Goal: Transaction & Acquisition: Obtain resource

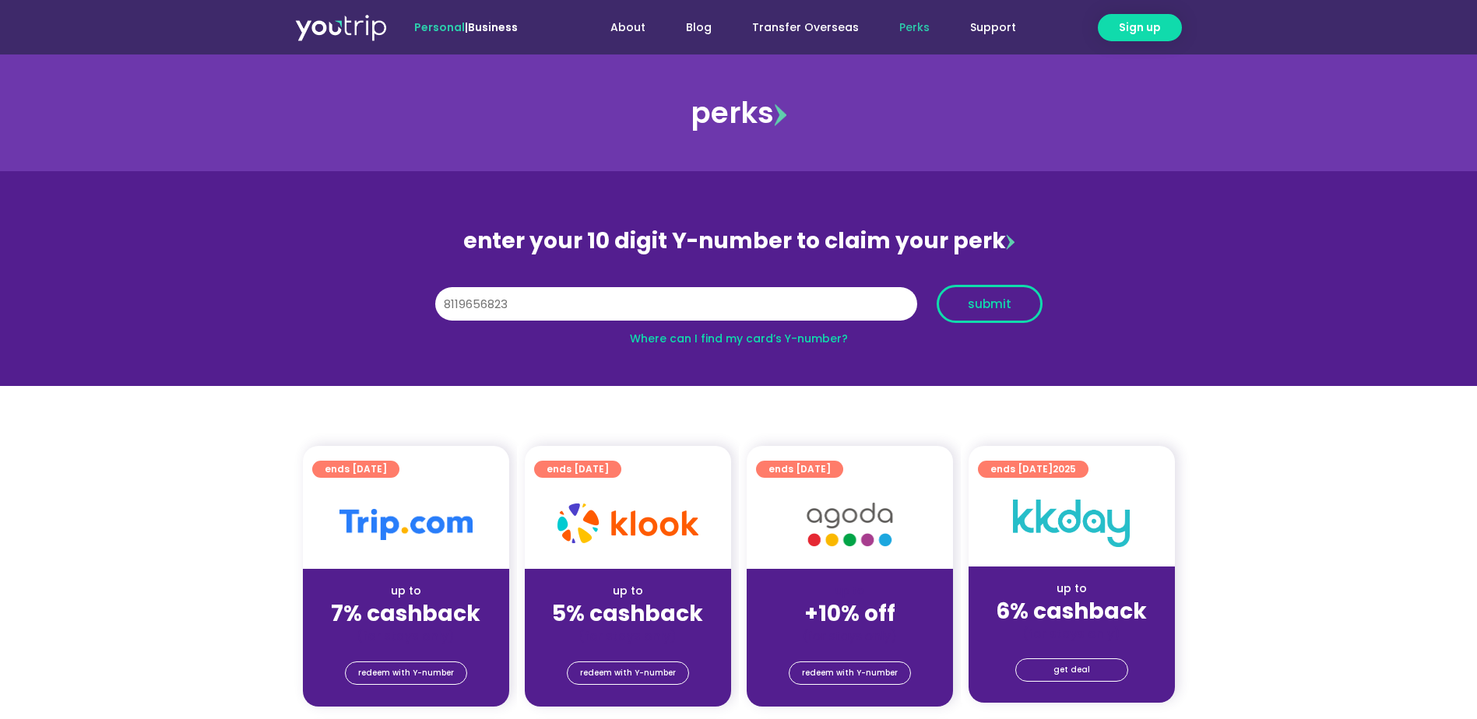
type input "8119656823"
click at [969, 314] on button "submit" at bounding box center [989, 304] width 106 height 38
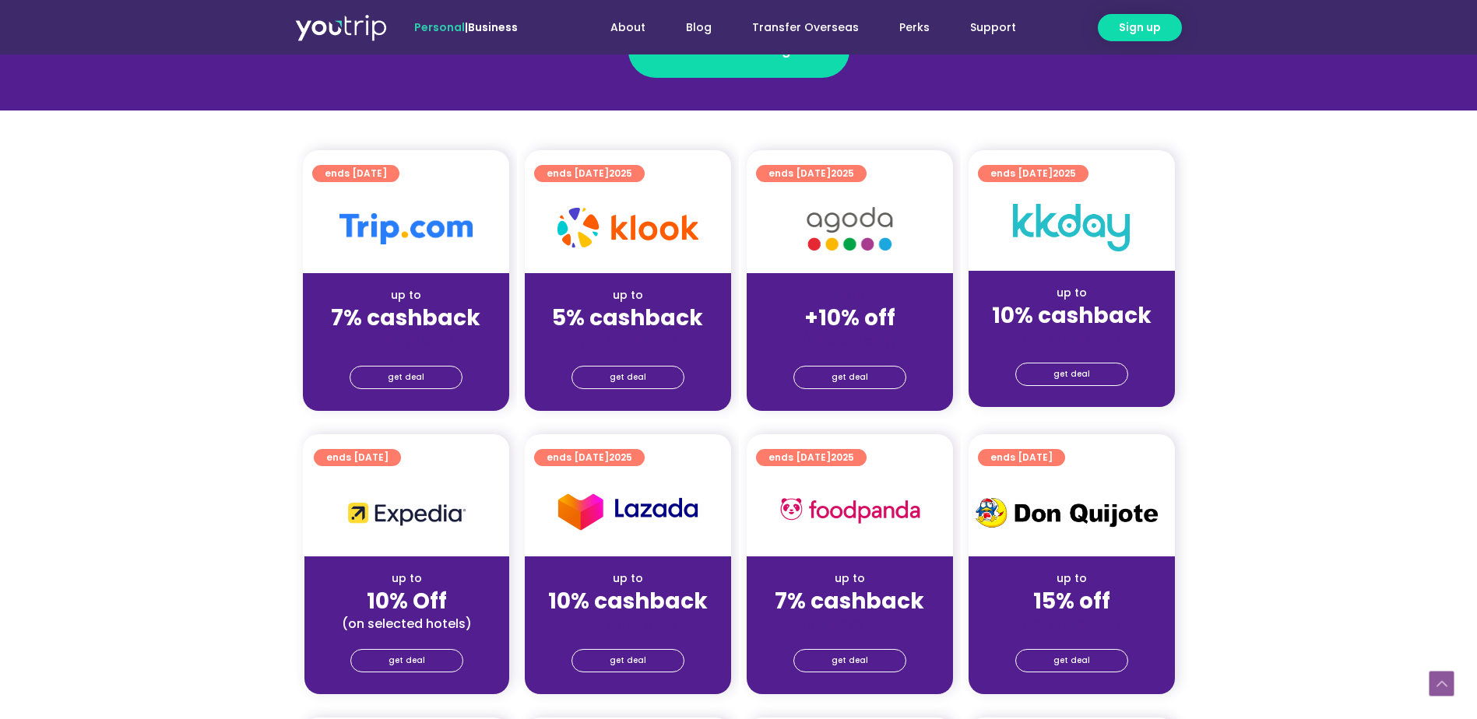
scroll to position [467, 0]
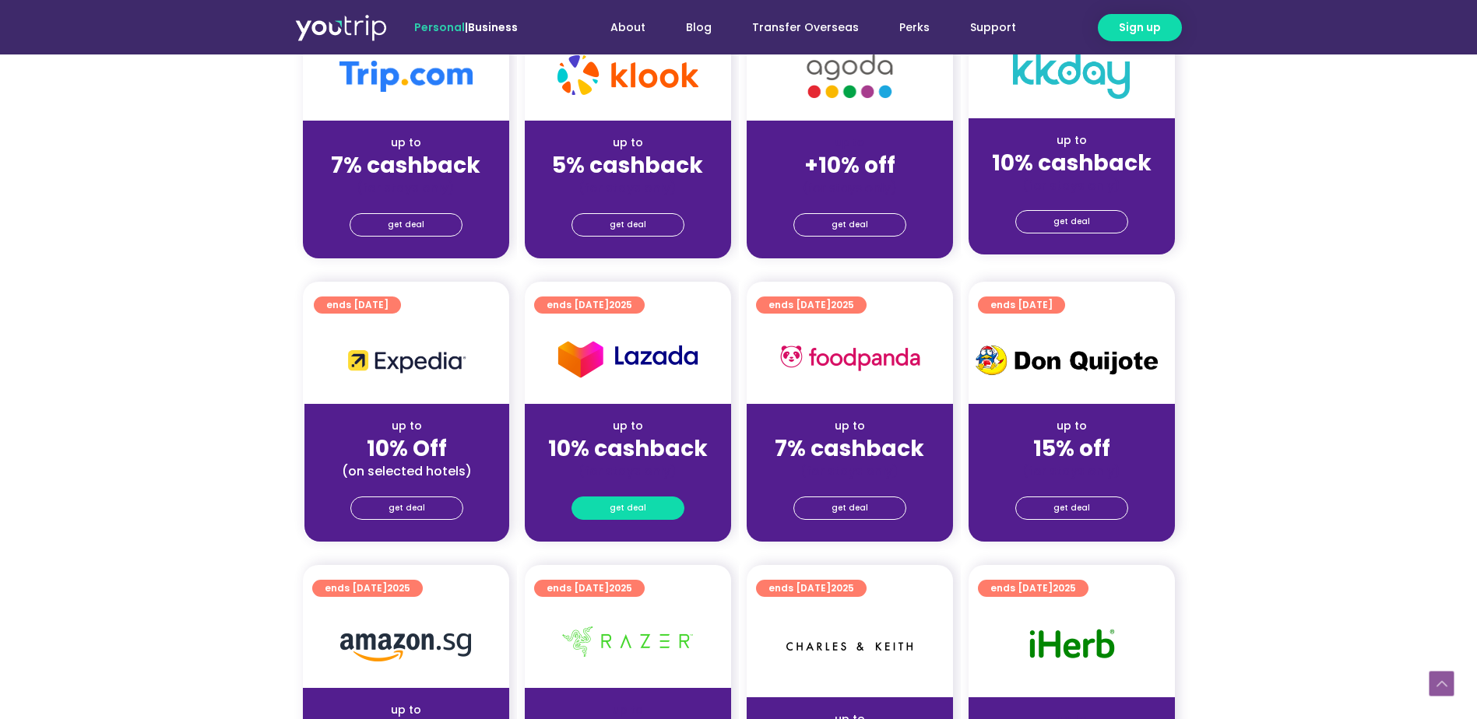
click at [655, 511] on link "get deal" at bounding box center [627, 508] width 113 height 23
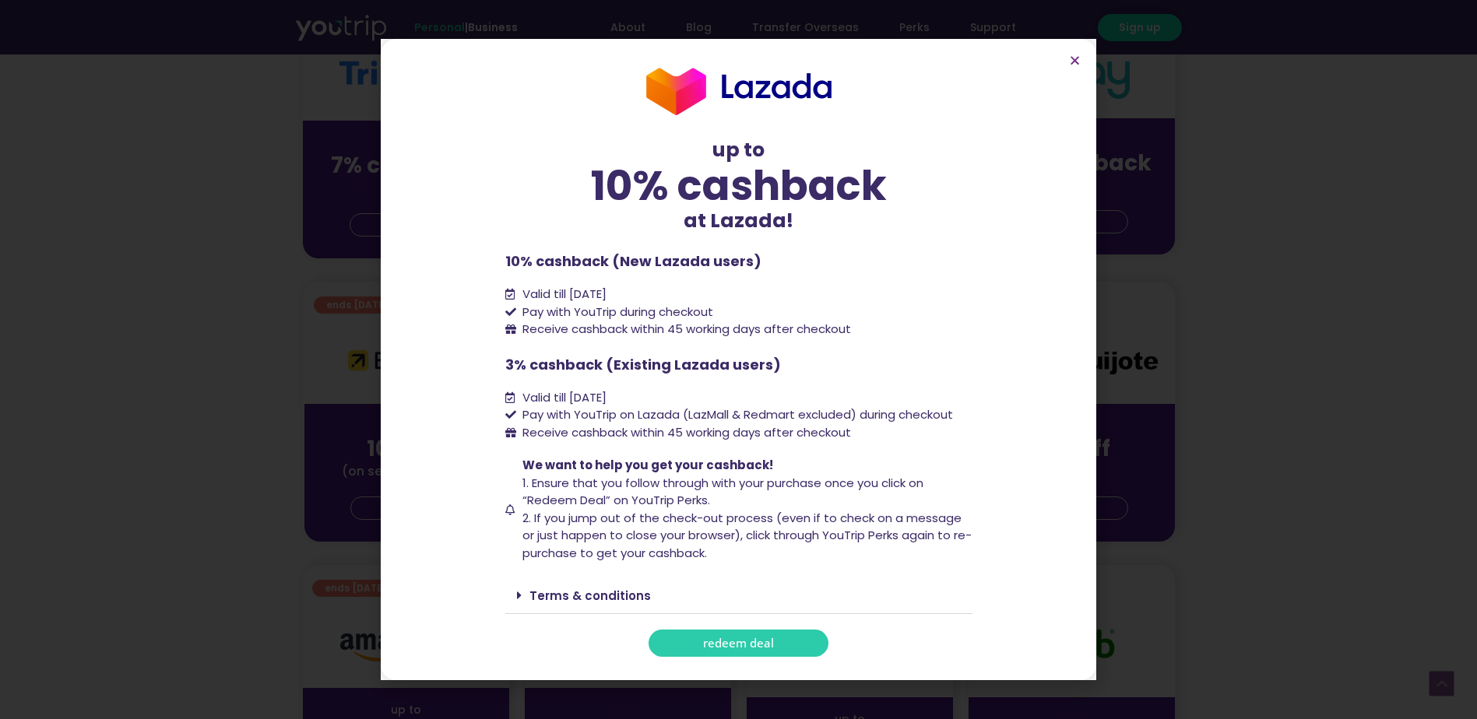
click at [743, 649] on span "redeem deal" at bounding box center [738, 644] width 71 height 12
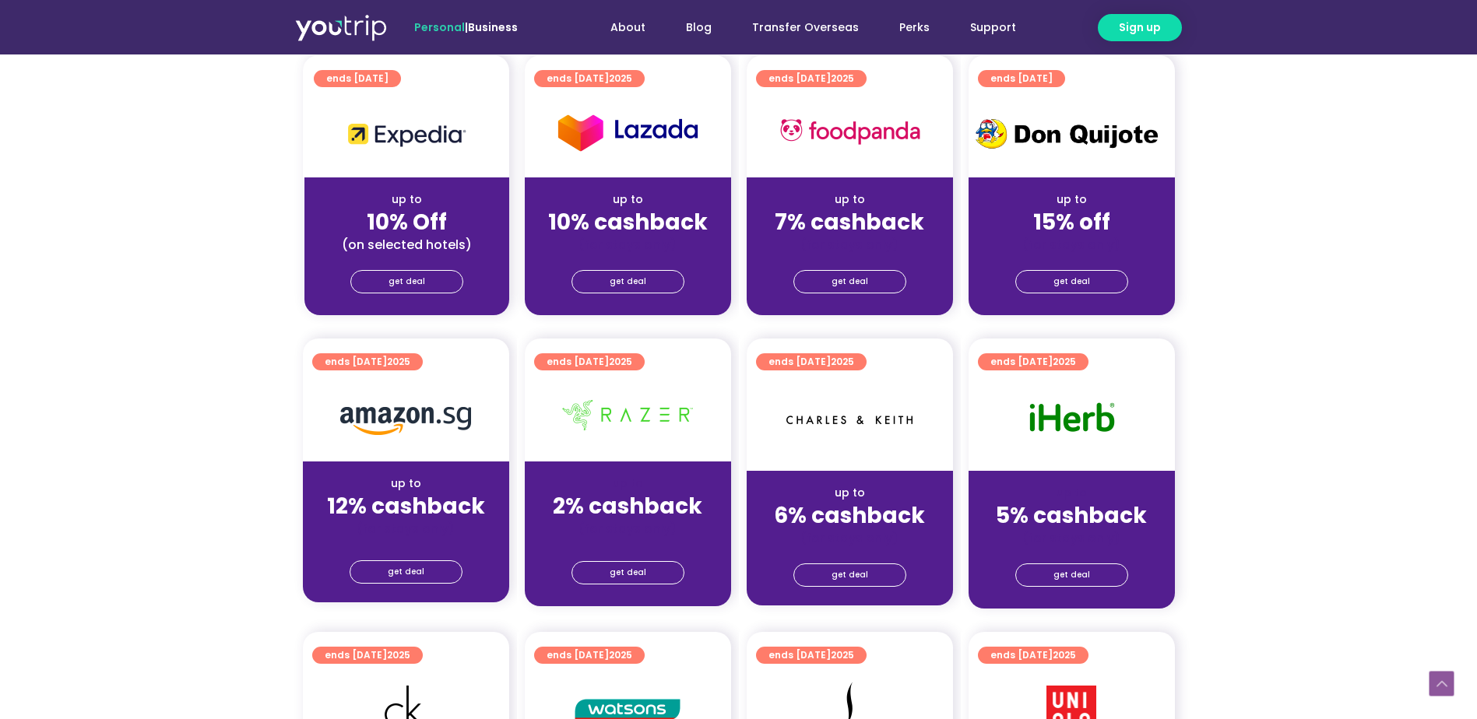
scroll to position [701, 0]
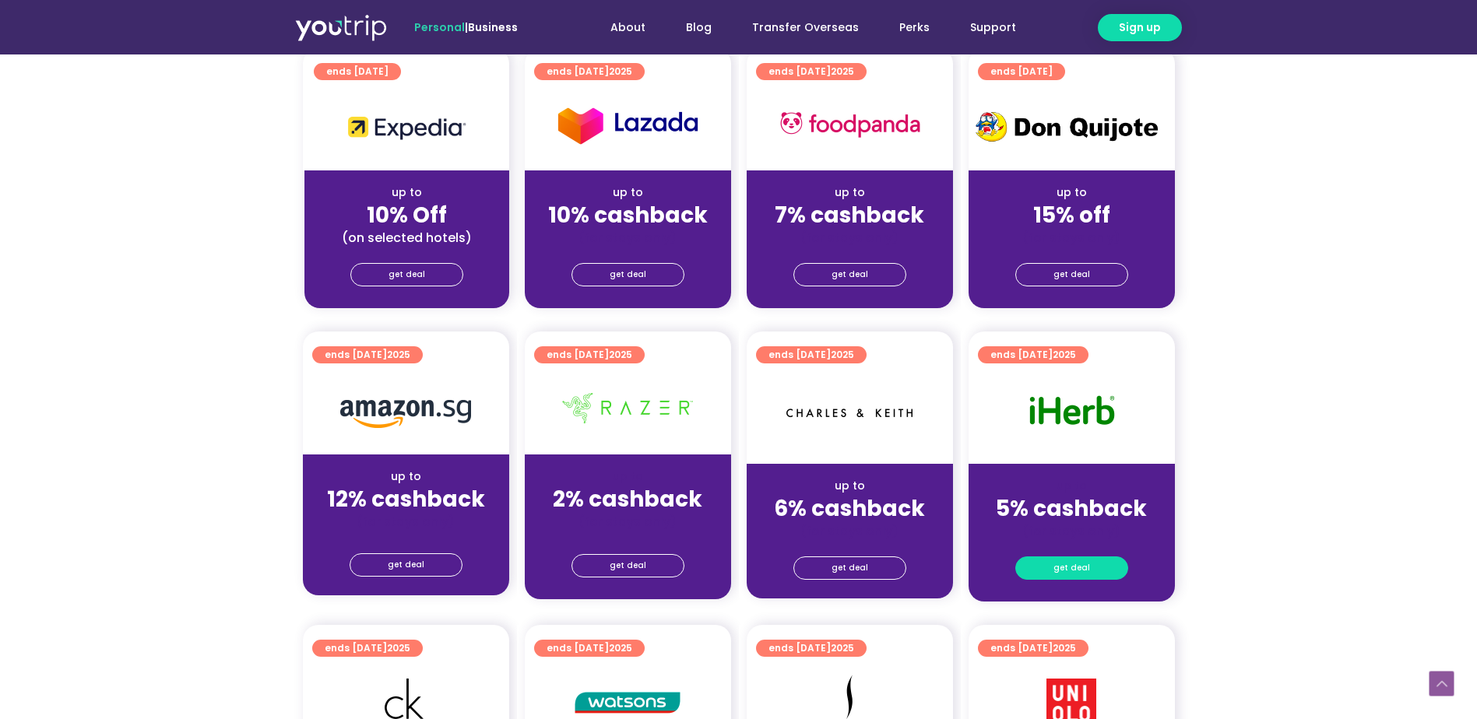
click at [1078, 566] on span "get deal" at bounding box center [1071, 568] width 37 height 22
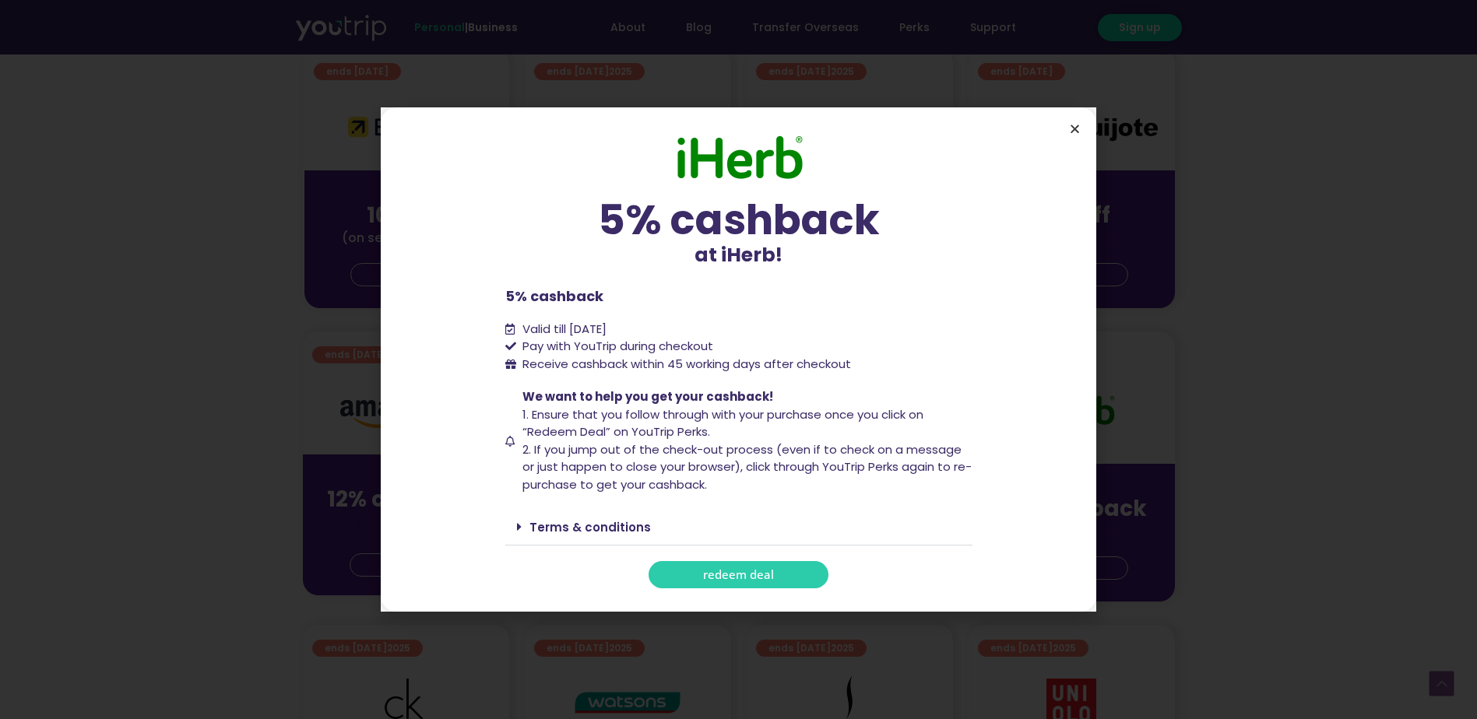
click at [1078, 132] on icon "Close" at bounding box center [1075, 129] width 12 height 12
